Goal: Task Accomplishment & Management: Complete application form

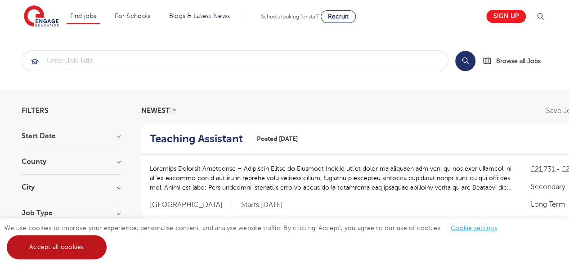
click at [61, 249] on link "Accept all cookies" at bounding box center [57, 247] width 100 height 24
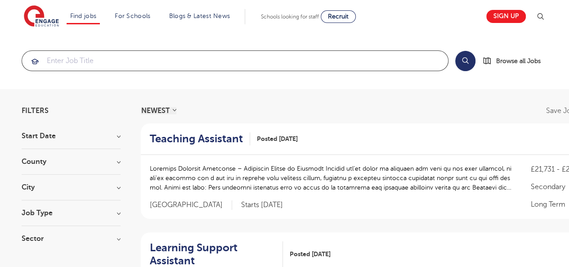
click at [68, 61] on input "search" at bounding box center [235, 61] width 426 height 20
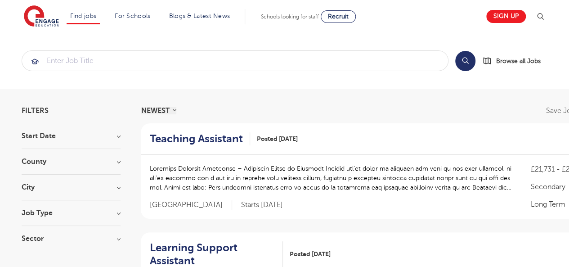
click at [62, 165] on div "County [GEOGRAPHIC_DATA] 608 [GEOGRAPHIC_DATA] 142 [GEOGRAPHIC_DATA] 36 [GEOGRA…" at bounding box center [71, 166] width 99 height 17
click at [118, 161] on h3 "County" at bounding box center [71, 161] width 99 height 7
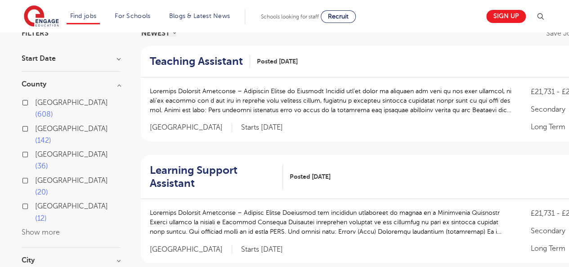
scroll to position [83, 0]
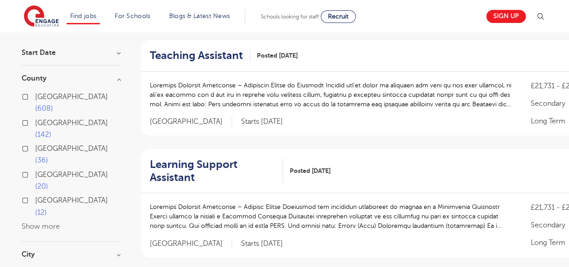
click at [50, 222] on button "Show more" at bounding box center [41, 226] width 38 height 8
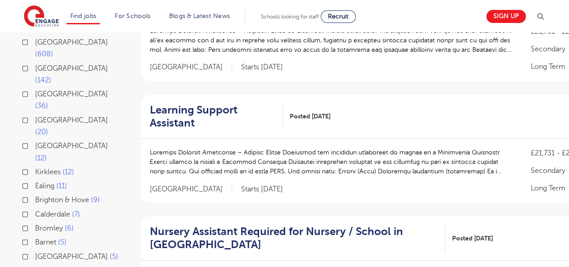
scroll to position [144, 0]
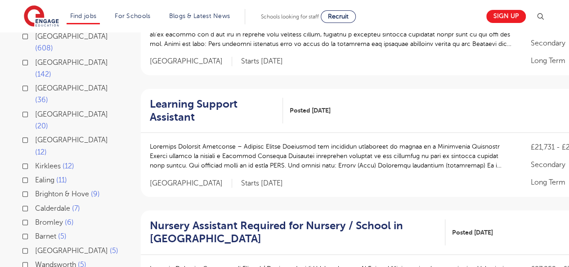
click at [35, 245] on label "[GEOGRAPHIC_DATA] 5" at bounding box center [76, 251] width 83 height 12
click at [35, 247] on input "[GEOGRAPHIC_DATA] 5" at bounding box center [38, 250] width 6 height 6
checkbox input "true"
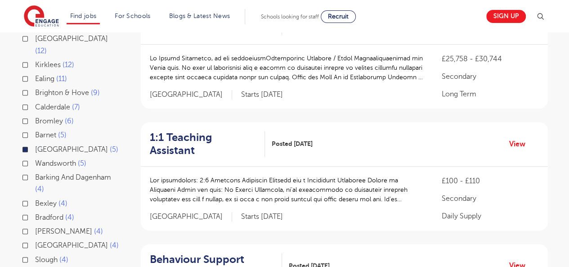
scroll to position [236, 0]
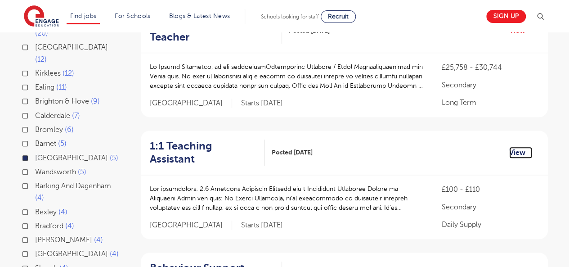
click at [514, 149] on link "View" at bounding box center [521, 153] width 23 height 12
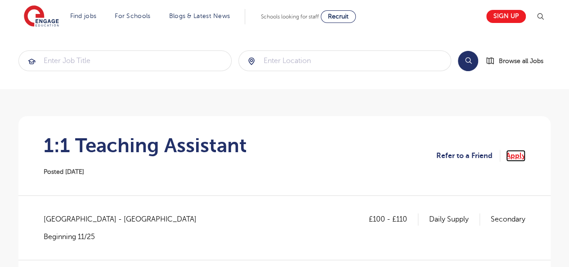
click at [511, 158] on link "Apply" at bounding box center [515, 156] width 19 height 12
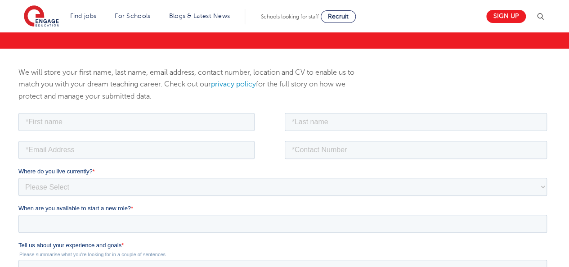
scroll to position [83, 0]
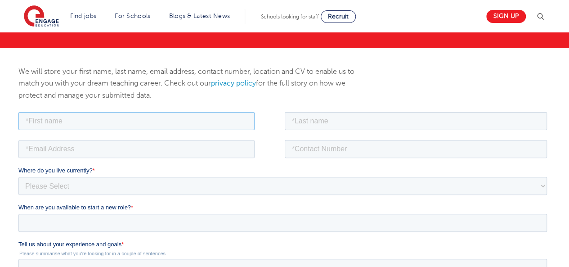
click at [62, 127] on input "text" at bounding box center [136, 121] width 236 height 18
click at [64, 123] on input "text" at bounding box center [136, 121] width 236 height 18
type input "Run"
click at [310, 121] on input "Run" at bounding box center [416, 121] width 263 height 18
type input "[PERSON_NAME]"
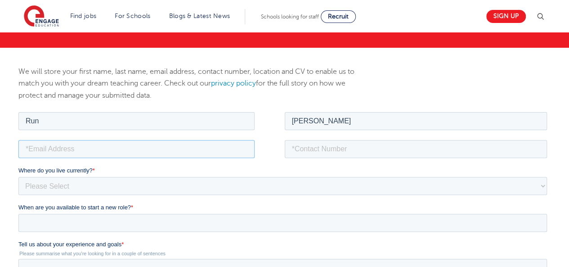
click at [124, 155] on input "email" at bounding box center [136, 149] width 236 height 18
type input "[EMAIL_ADDRESS][DOMAIN_NAME]"
click at [337, 151] on input "tel" at bounding box center [416, 149] width 263 height 18
type input "[PHONE_NUMBER]"
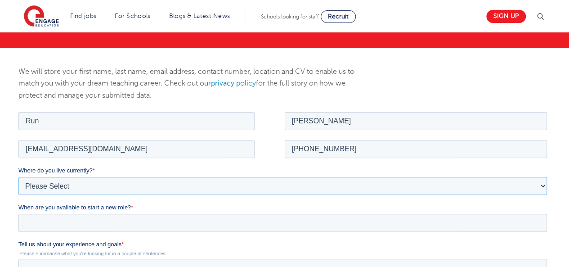
click at [90, 185] on select "Please Select UK Canada Ireland Australia New Zealand Europe USA South Africa J…" at bounding box center [282, 185] width 529 height 18
select select "UK"
click at [18, 176] on select "Please Select UK Canada Ireland Australia New Zealand Europe USA South Africa J…" at bounding box center [282, 185] width 529 height 18
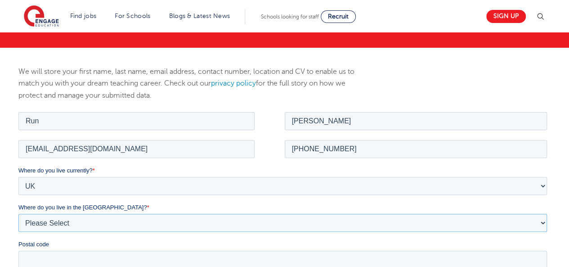
click at [55, 221] on select "Please Select Overseas Barnsley Bedfordshire Berkshire Bournemouth Bracknell Fo…" at bounding box center [282, 222] width 529 height 18
select select "[GEOGRAPHIC_DATA]"
click at [18, 213] on select "Please Select Overseas Barnsley Bedfordshire Berkshire Bournemouth Bracknell Fo…" at bounding box center [282, 222] width 529 height 18
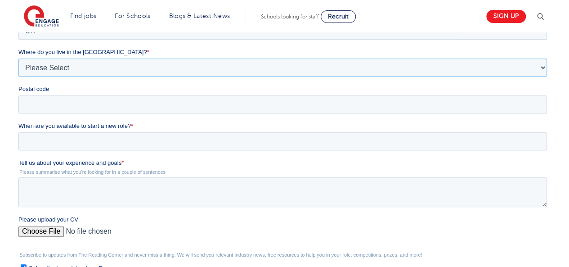
scroll to position [239, 0]
click at [53, 104] on input "Postal code" at bounding box center [282, 104] width 529 height 18
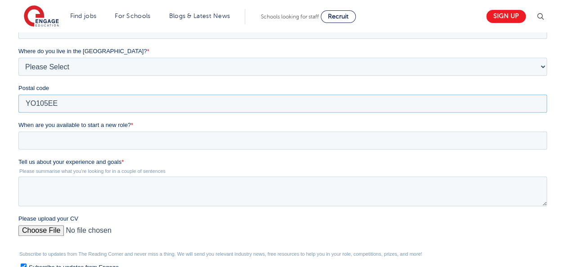
click at [68, 104] on input "YO105EE" at bounding box center [282, 104] width 529 height 18
type input "YO105EN"
click at [70, 141] on input "When are you available to start a new role? *" at bounding box center [282, 140] width 529 height 18
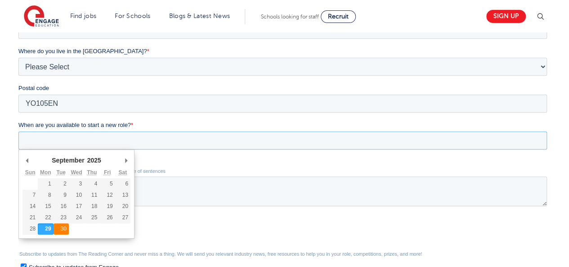
type div "2025-09-30"
type input "2025/09/30"
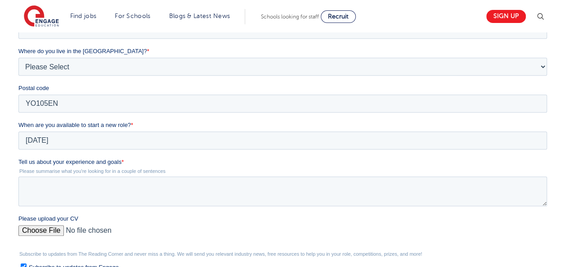
click at [49, 233] on input "Please upload your CV" at bounding box center [282, 234] width 529 height 18
type input "C:\fakepath\Learning Support Assistant.pdf"
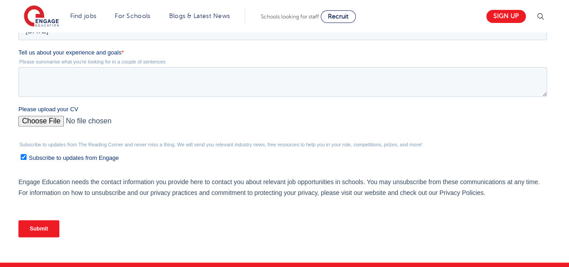
scroll to position [345, 0]
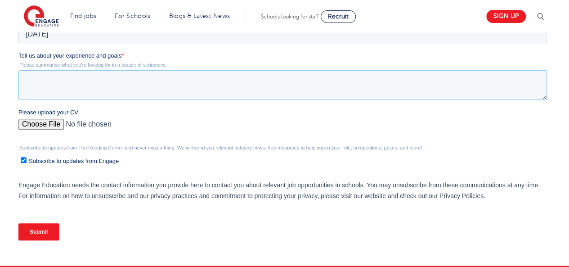
click at [96, 80] on textarea "Tell us about your experience and goals *" at bounding box center [282, 85] width 529 height 30
click at [48, 79] on textarea "Tell us about your experience and goals *" at bounding box center [282, 85] width 529 height 30
paste textarea "I have experience supporting pupils in primary schools in the UK and as an Engl…"
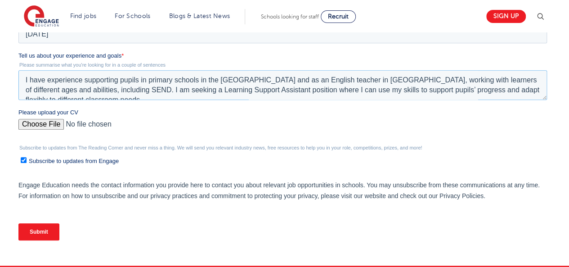
scroll to position [5, 0]
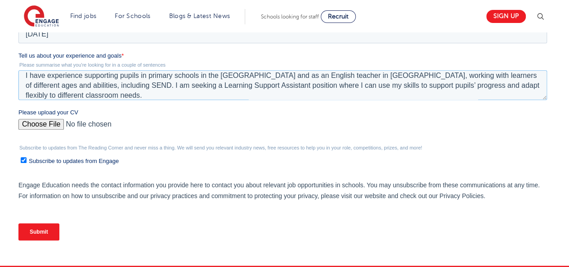
type textarea "I have experience supporting pupils in primary schools in the UK and as an Engl…"
click at [43, 232] on input "Submit" at bounding box center [38, 231] width 41 height 17
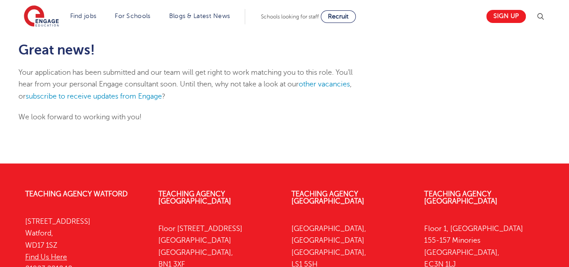
scroll to position [125, 0]
